Goal: Check status: Check status

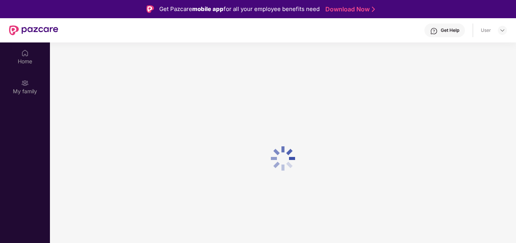
scroll to position [42, 0]
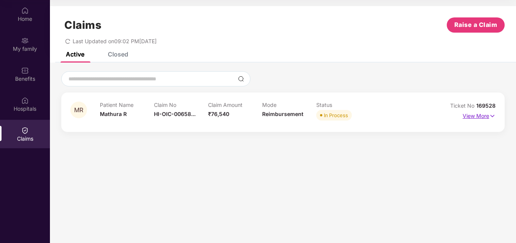
click at [476, 117] on p "View More" at bounding box center [479, 115] width 33 height 10
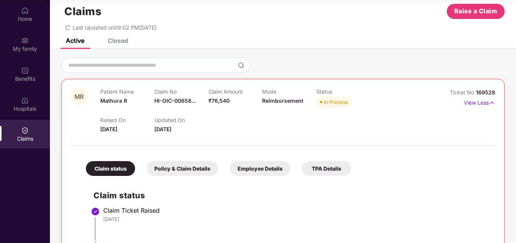
scroll to position [0, 0]
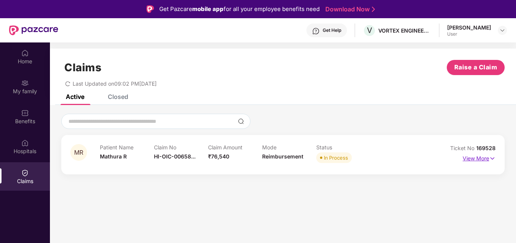
click at [481, 157] on p "View More" at bounding box center [479, 157] width 33 height 10
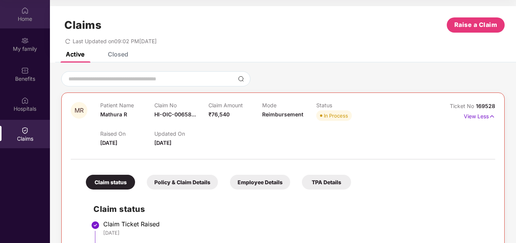
click at [25, 22] on div "Home" at bounding box center [25, 19] width 50 height 8
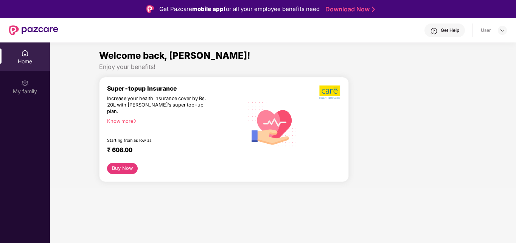
scroll to position [42, 0]
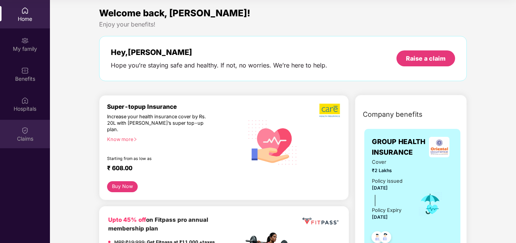
click at [28, 137] on div "Claims" at bounding box center [25, 139] width 50 height 8
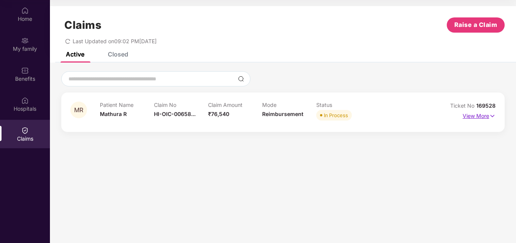
click at [472, 117] on p "View More" at bounding box center [479, 115] width 33 height 10
